Goal: Information Seeking & Learning: Learn about a topic

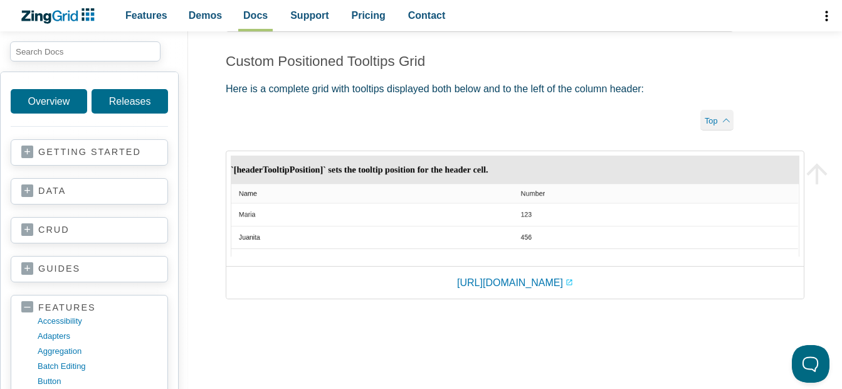
scroll to position [4775, 0]
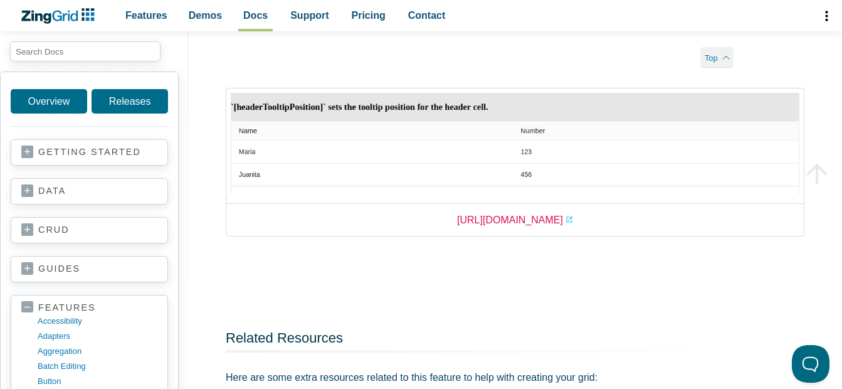
click at [528, 228] on link "[URL][DOMAIN_NAME]" at bounding box center [515, 219] width 116 height 17
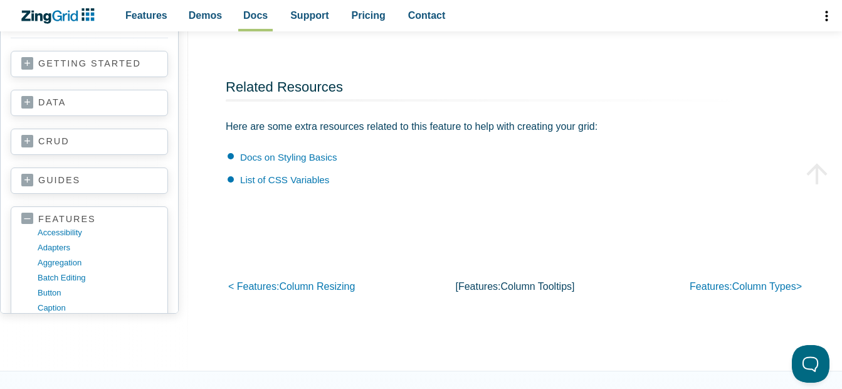
scroll to position [5152, 0]
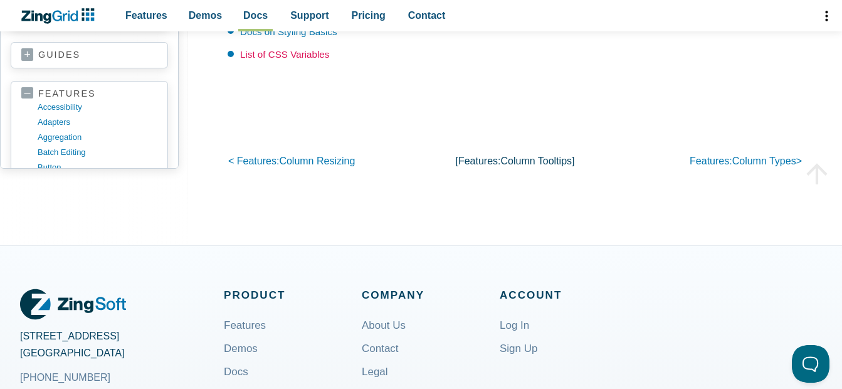
click at [272, 60] on link "List of CSS Variables" at bounding box center [284, 54] width 89 height 11
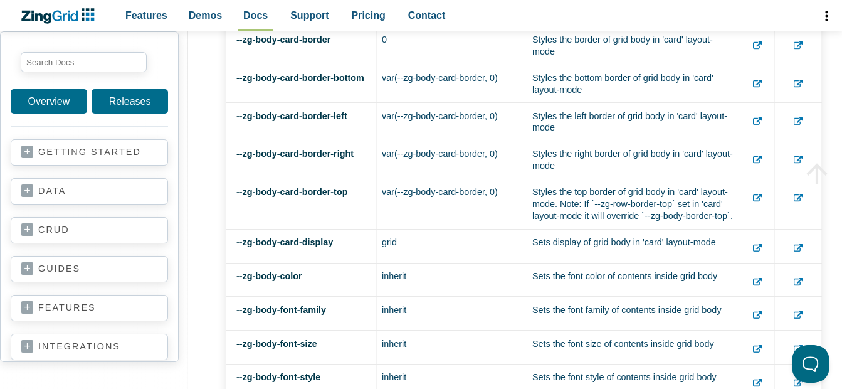
scroll to position [985, 0]
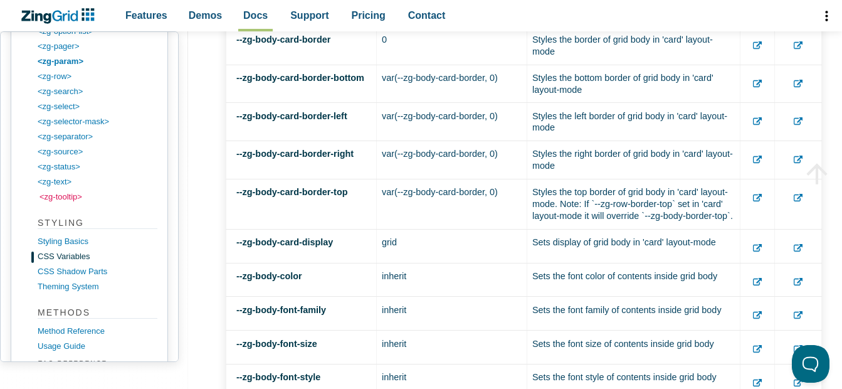
click at [69, 199] on link "<zg-tooltip>" at bounding box center [100, 196] width 120 height 15
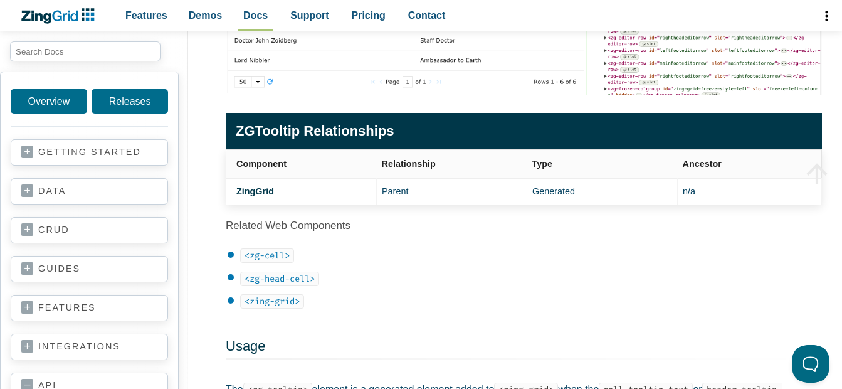
scroll to position [376, 0]
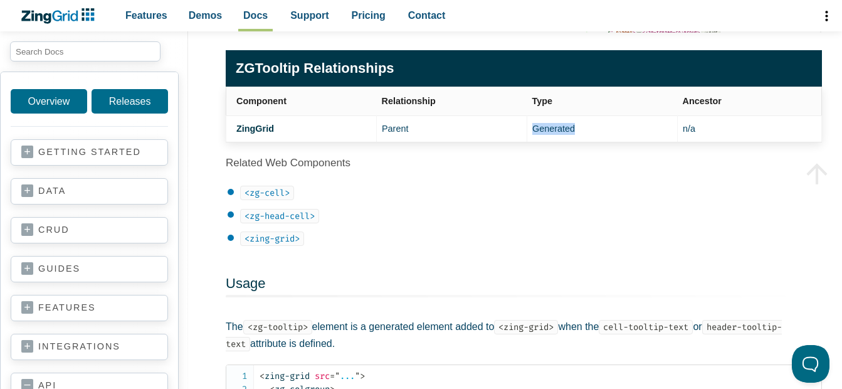
click at [559, 128] on td "Generated" at bounding box center [602, 128] width 151 height 26
drag, startPoint x: 559, startPoint y: 128, endPoint x: 687, endPoint y: 131, distance: 128.6
click at [687, 131] on td "n/a" at bounding box center [750, 128] width 144 height 26
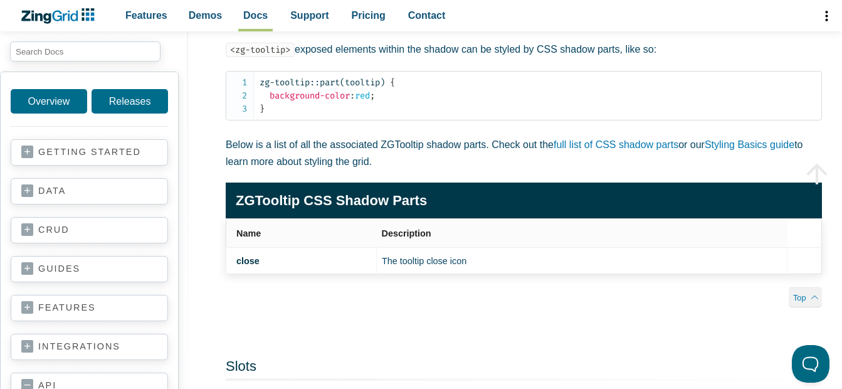
scroll to position [1451, 0]
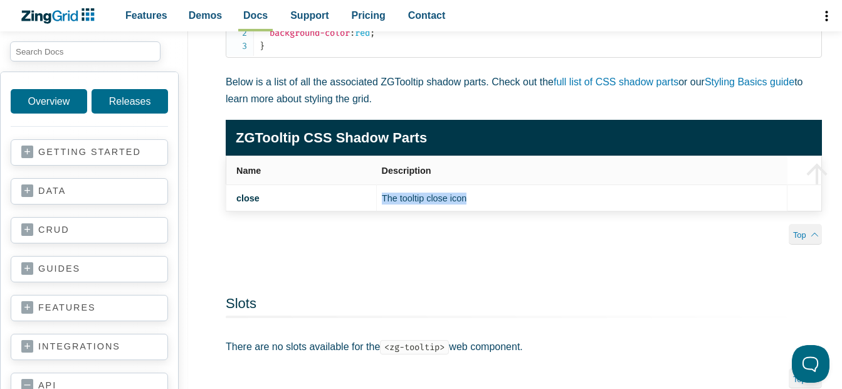
click at [421, 211] on td "The tooltip close icon" at bounding box center [582, 198] width 411 height 26
drag, startPoint x: 421, startPoint y: 230, endPoint x: 421, endPoint y: 250, distance: 19.4
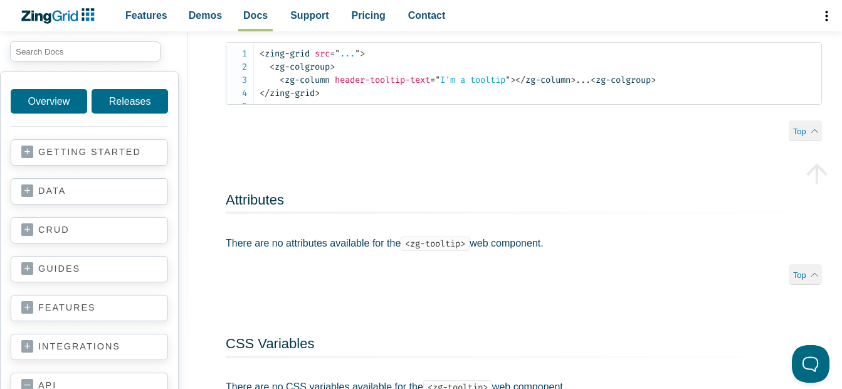
scroll to position [636, 0]
